Goal: Information Seeking & Learning: Learn about a topic

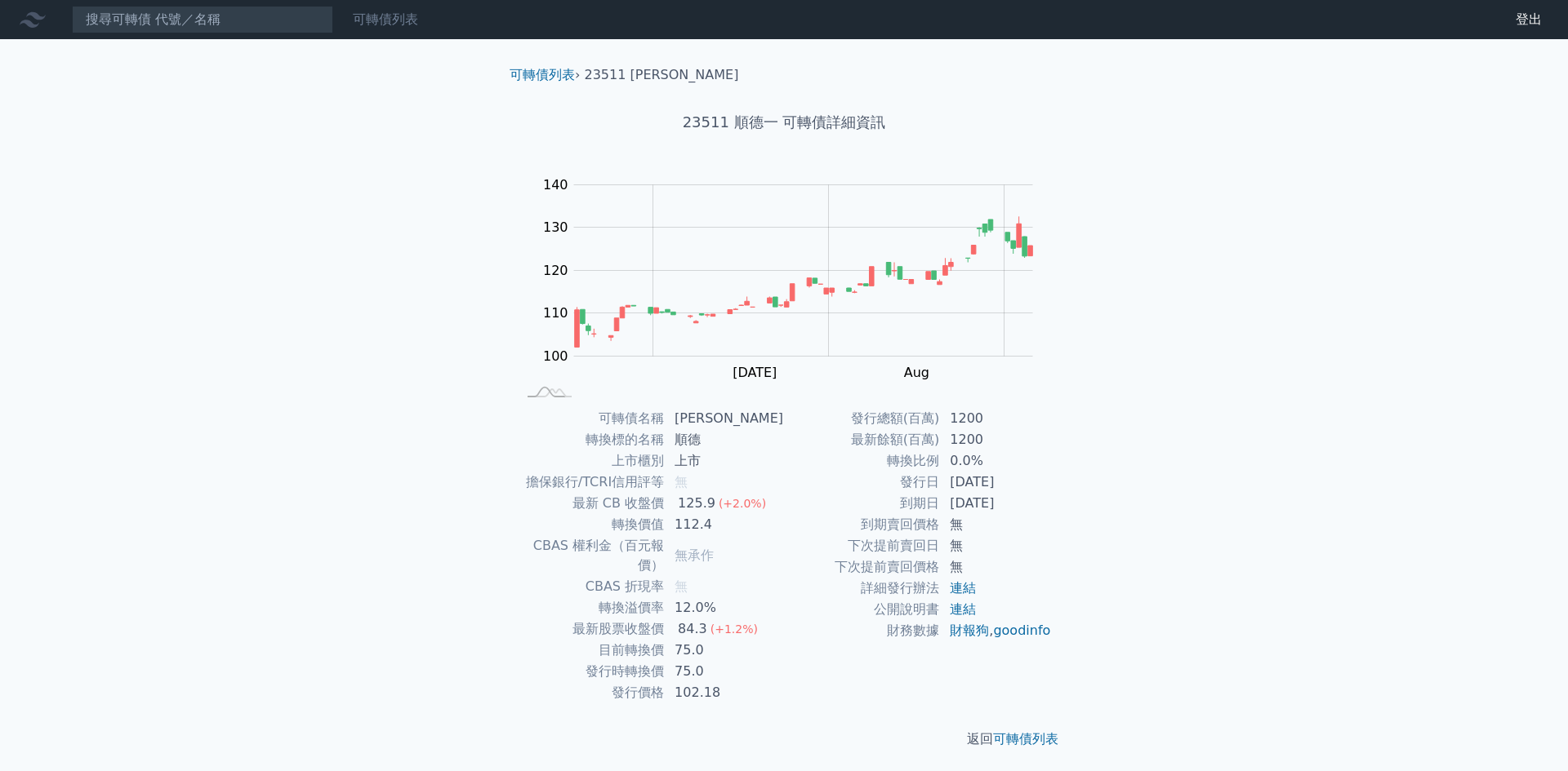
click at [369, 23] on link "可轉債列表" at bounding box center [385, 19] width 65 height 15
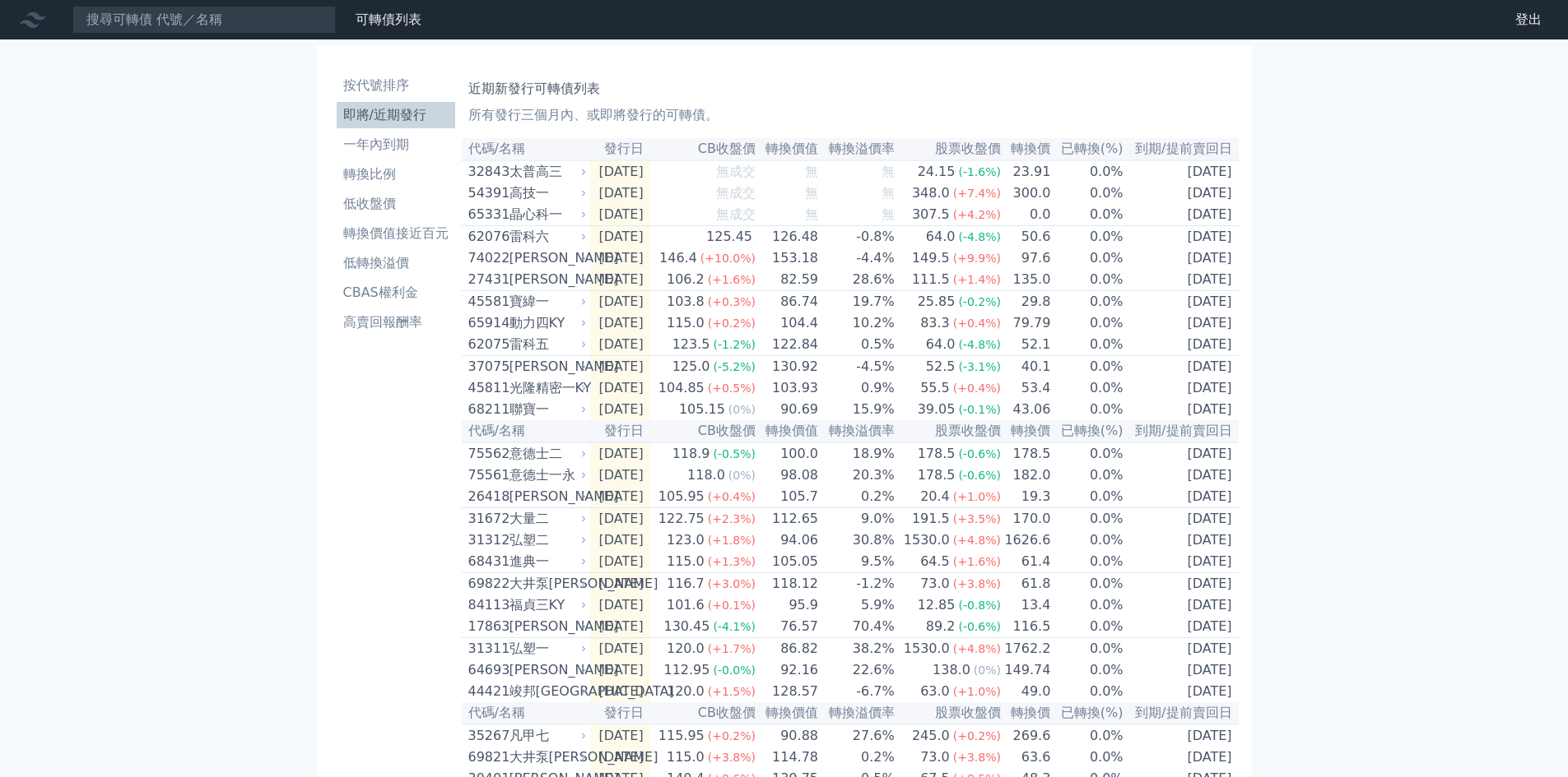
click at [396, 121] on li "即將/近期發行" at bounding box center [395, 115] width 119 height 20
click at [519, 217] on div "晶心科一" at bounding box center [546, 215] width 74 height 20
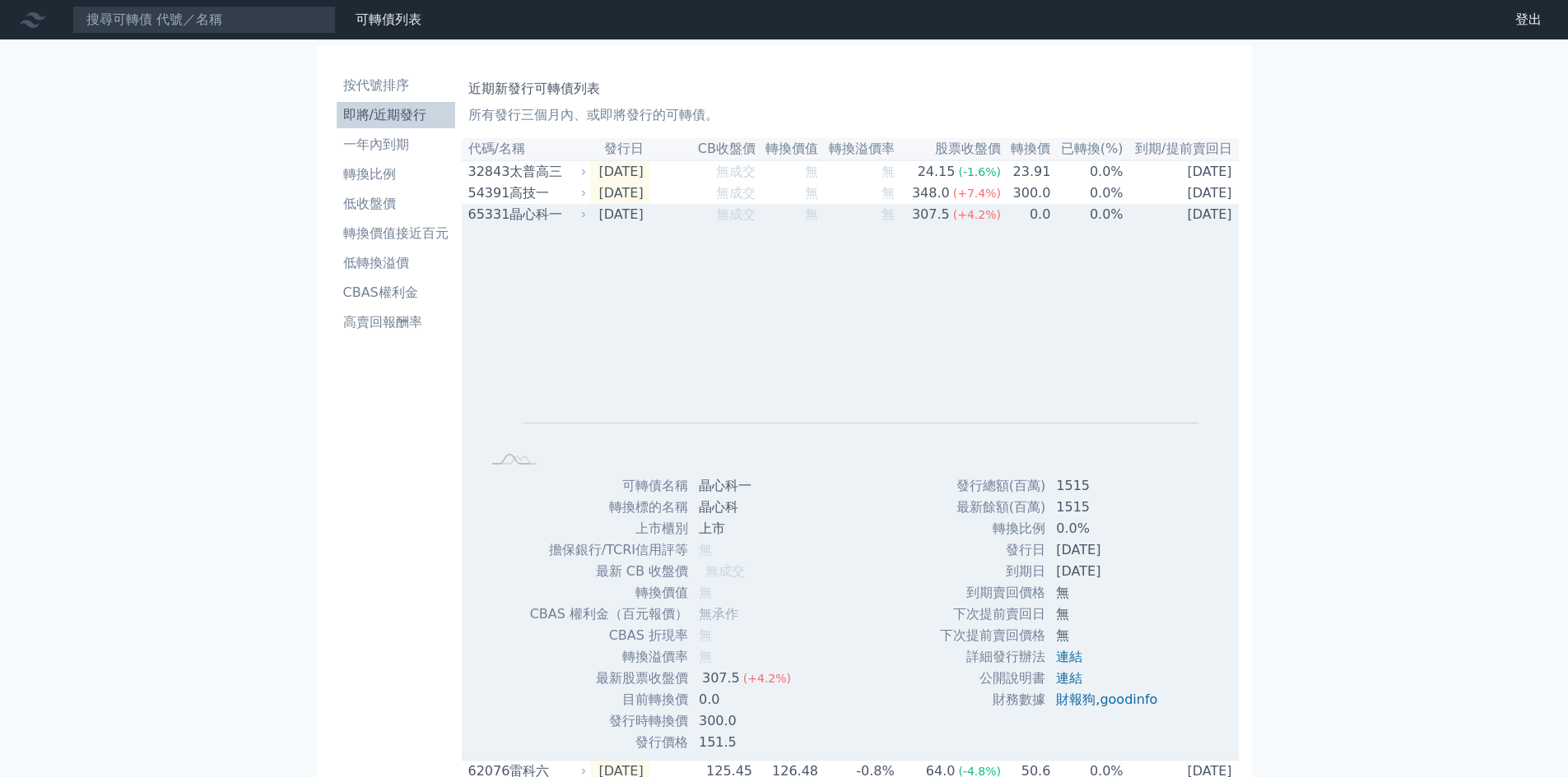
click at [507, 221] on div "65331 晶心科一" at bounding box center [524, 215] width 111 height 20
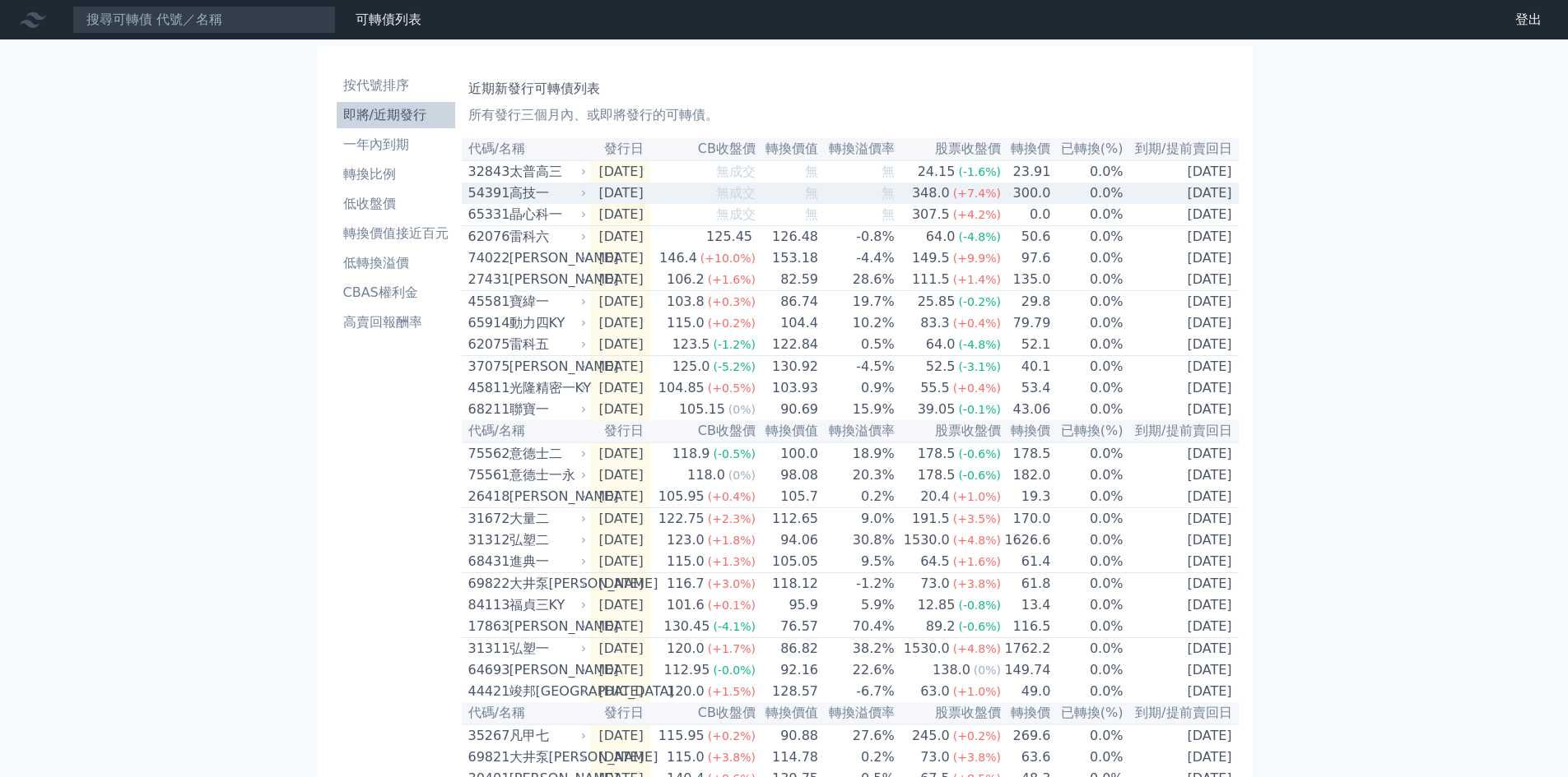
click at [520, 199] on div "高技一" at bounding box center [546, 193] width 74 height 20
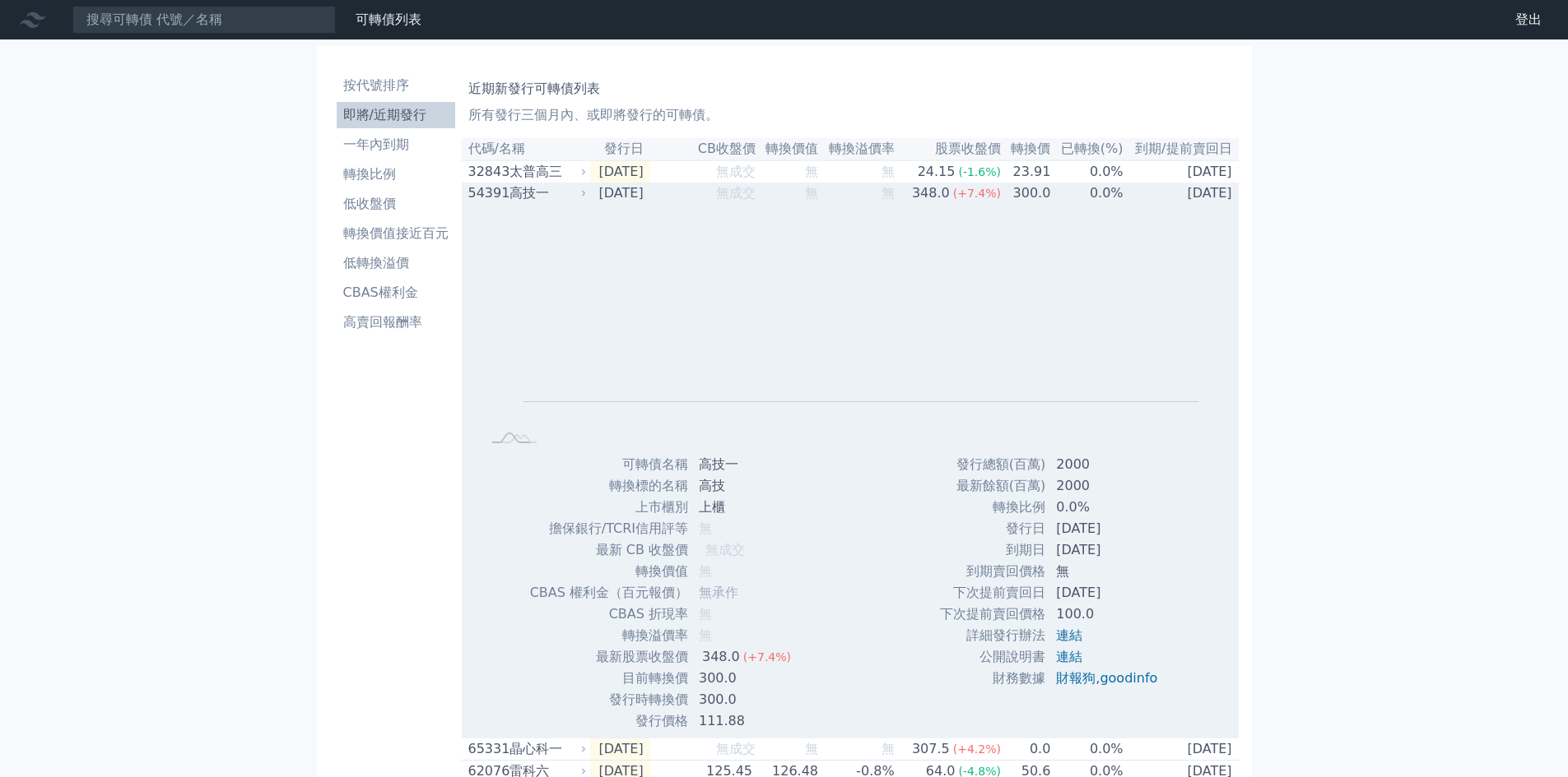
click at [523, 188] on div "高技一" at bounding box center [546, 193] width 74 height 20
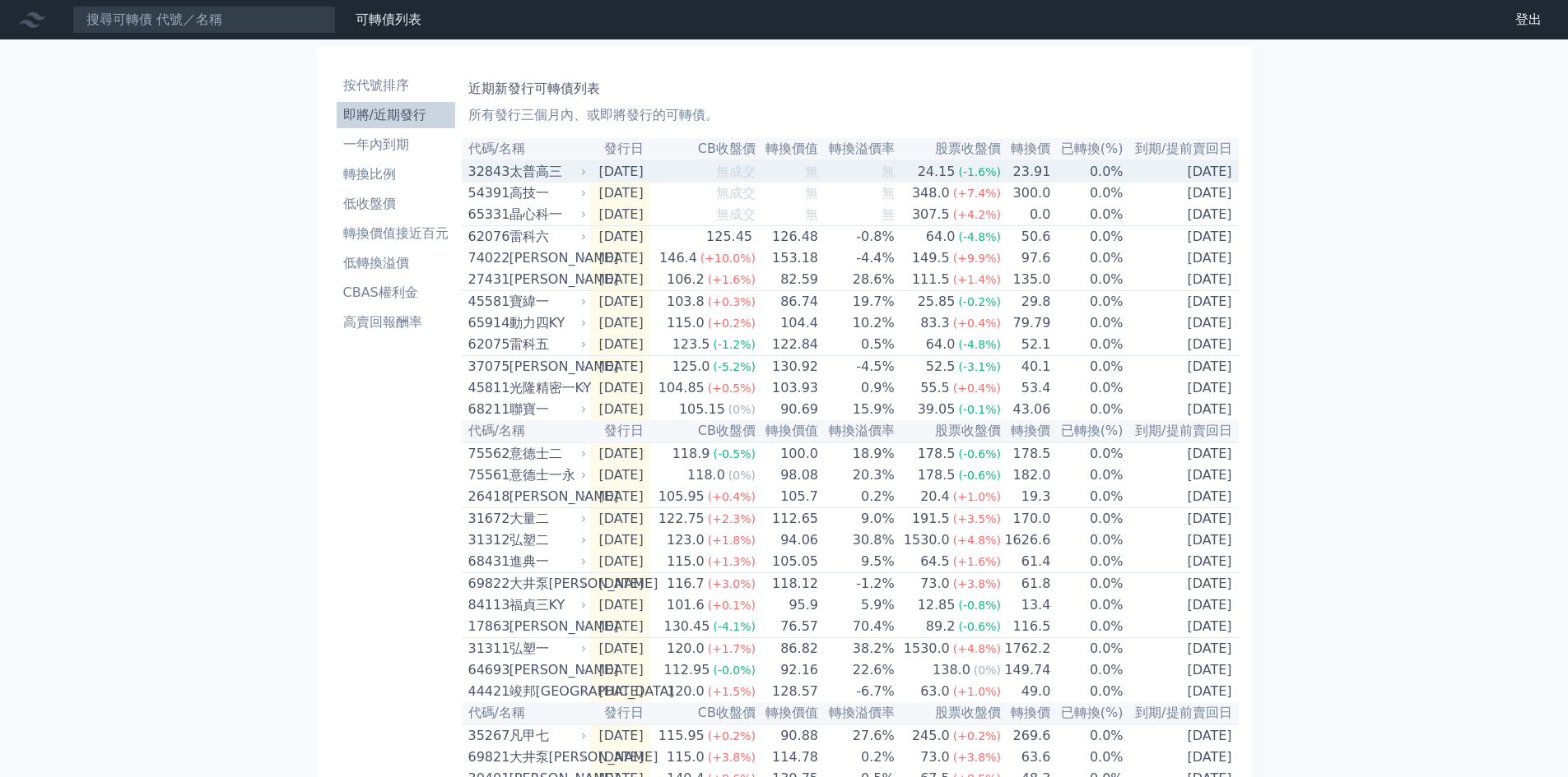
click at [527, 176] on div "太普高三" at bounding box center [546, 172] width 74 height 20
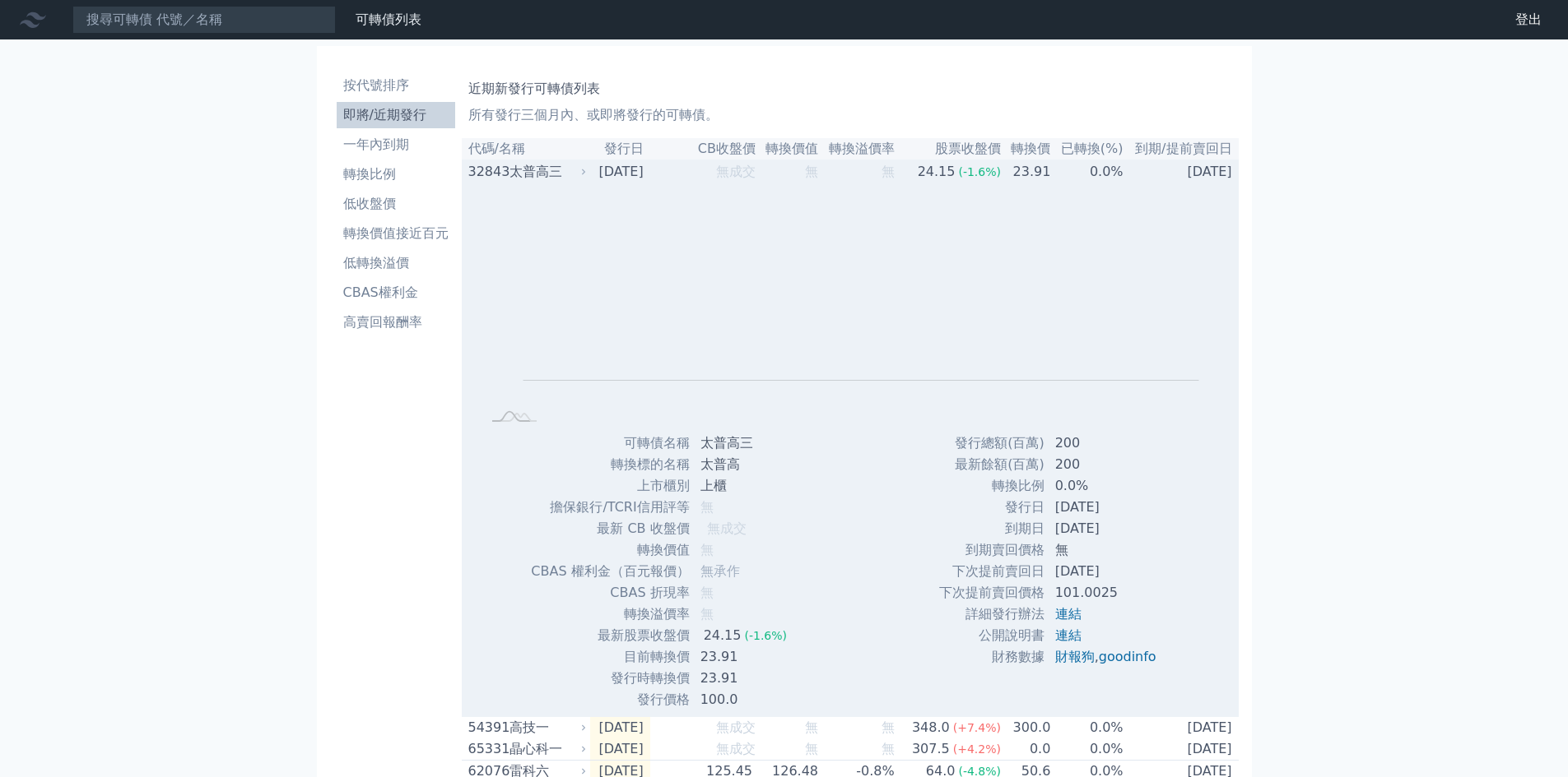
click at [527, 176] on div "太普高三" at bounding box center [546, 172] width 74 height 20
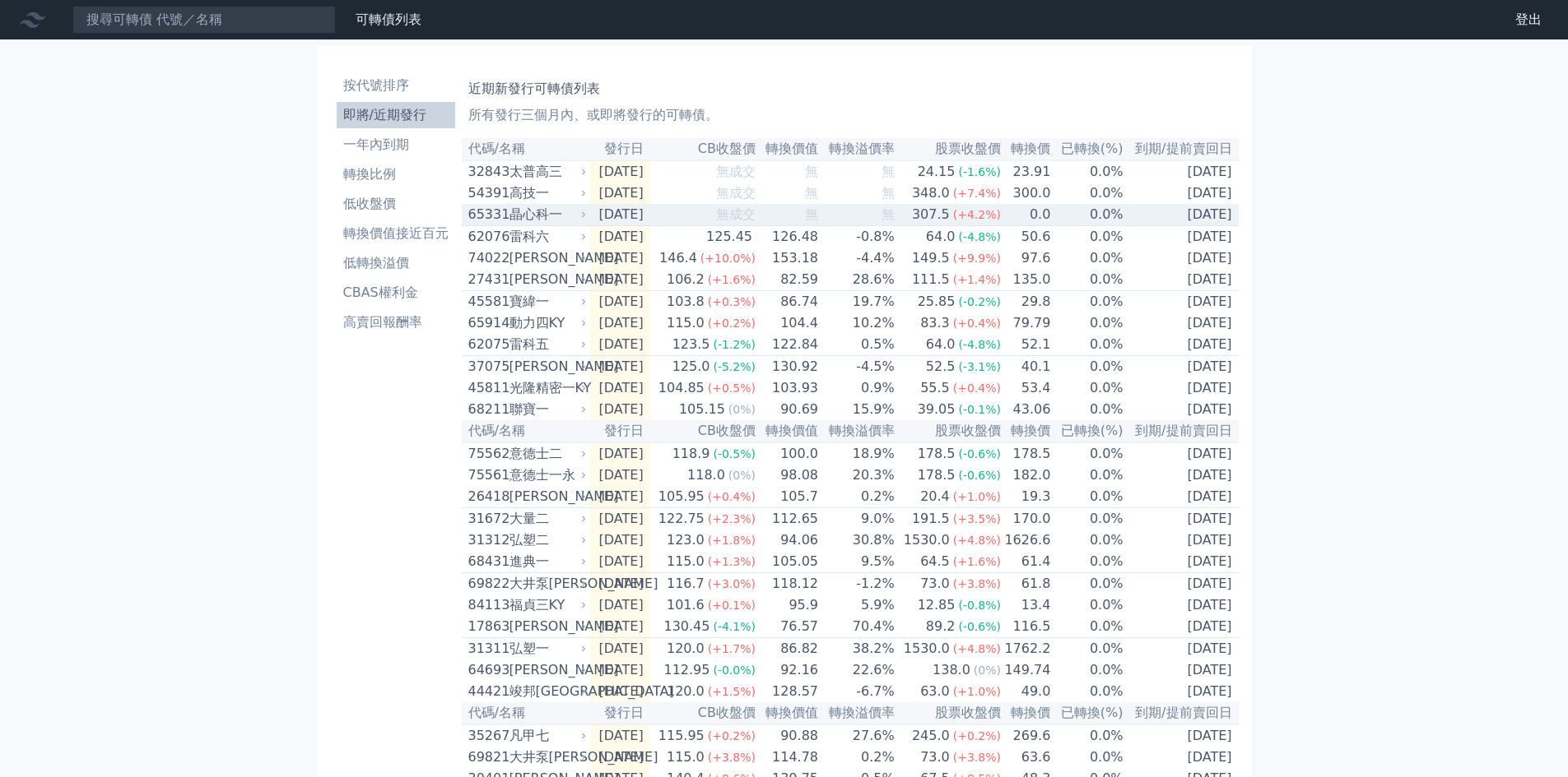
click at [532, 224] on div "晶心科一" at bounding box center [546, 215] width 74 height 20
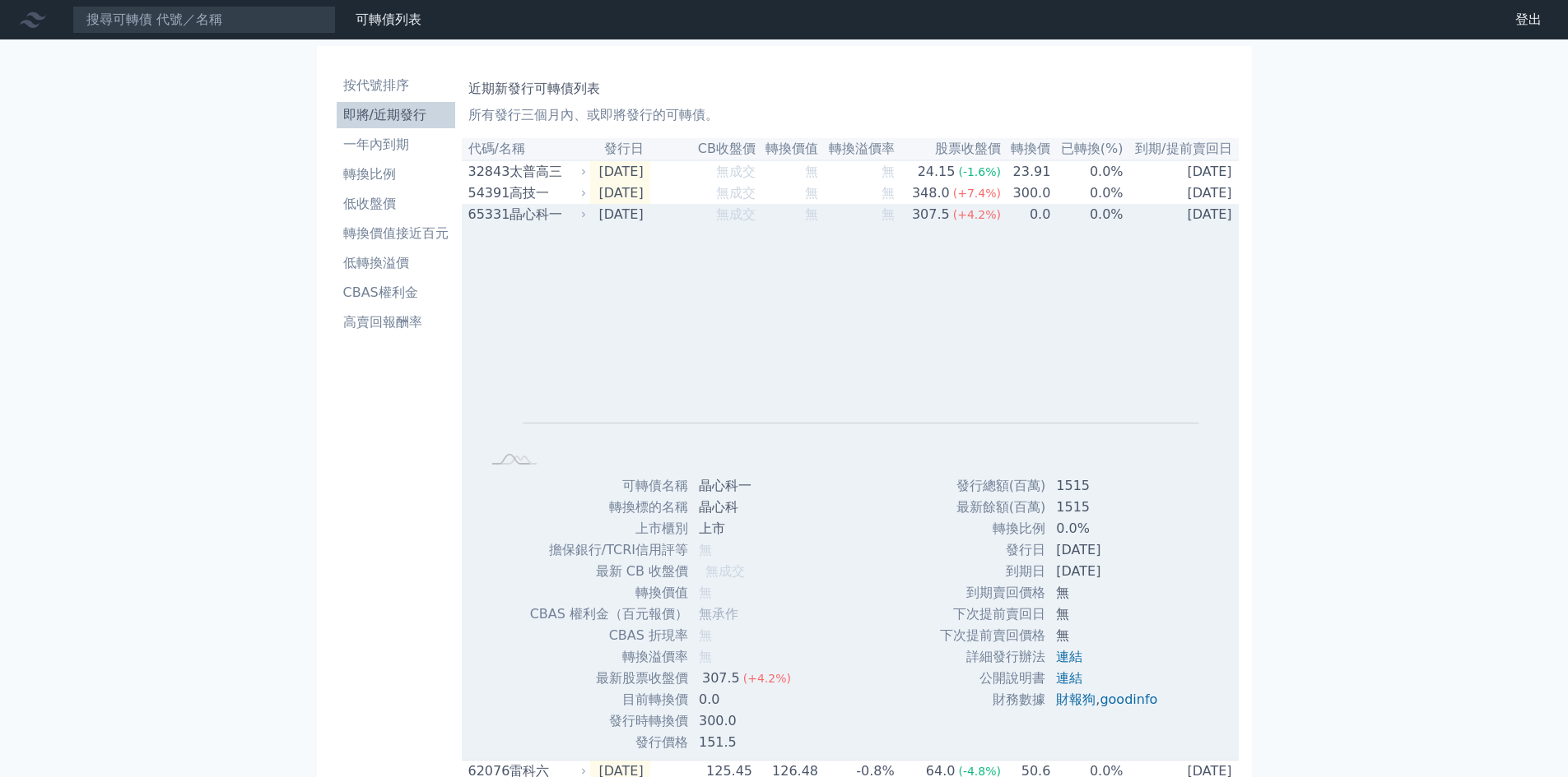
click at [532, 224] on div "晶心科一" at bounding box center [546, 215] width 74 height 20
